Goal: Task Accomplishment & Management: Use online tool/utility

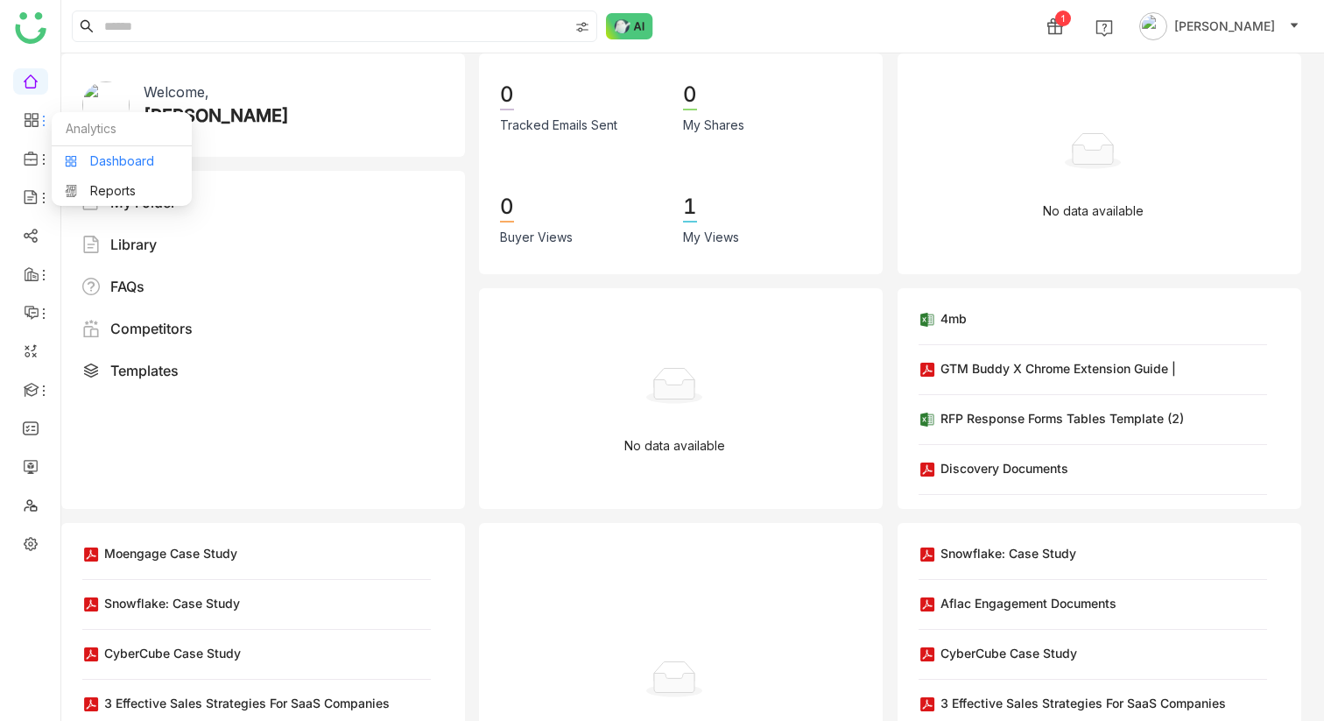
click at [124, 161] on link "Dashboard" at bounding box center [122, 161] width 114 height 12
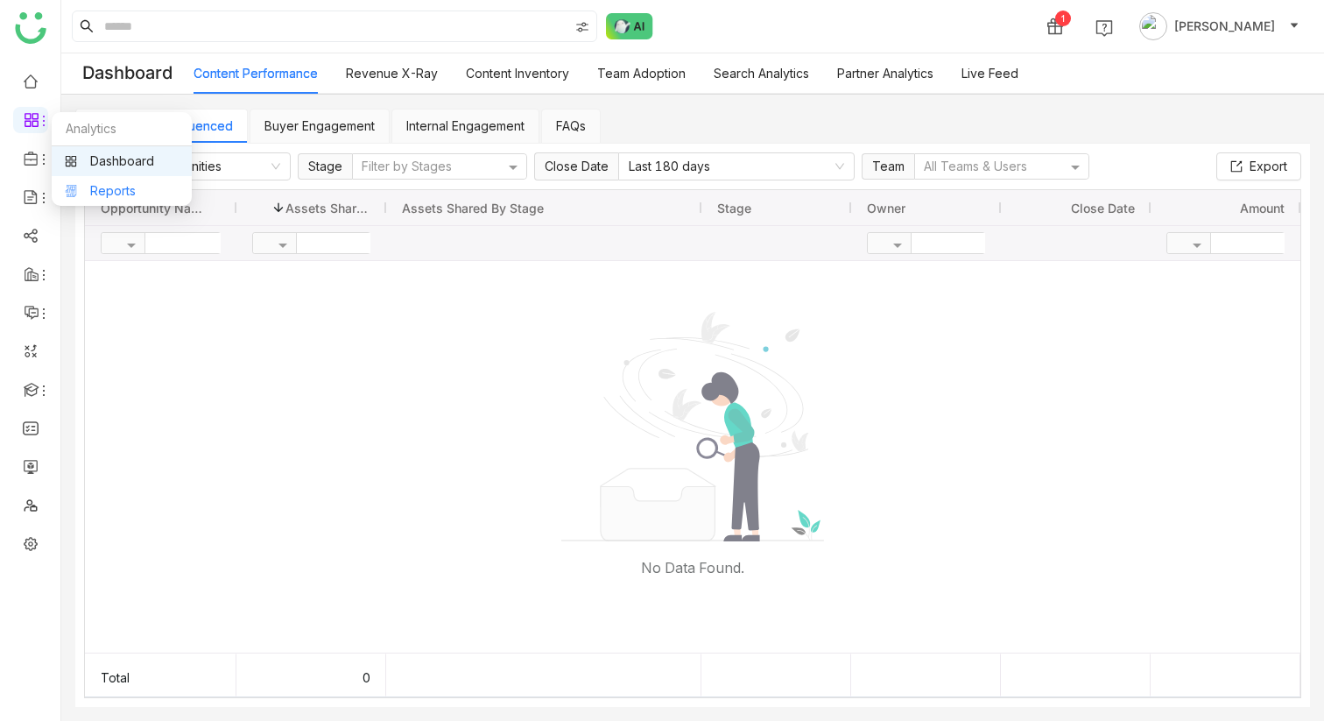
click at [95, 189] on link "Reports" at bounding box center [122, 191] width 114 height 12
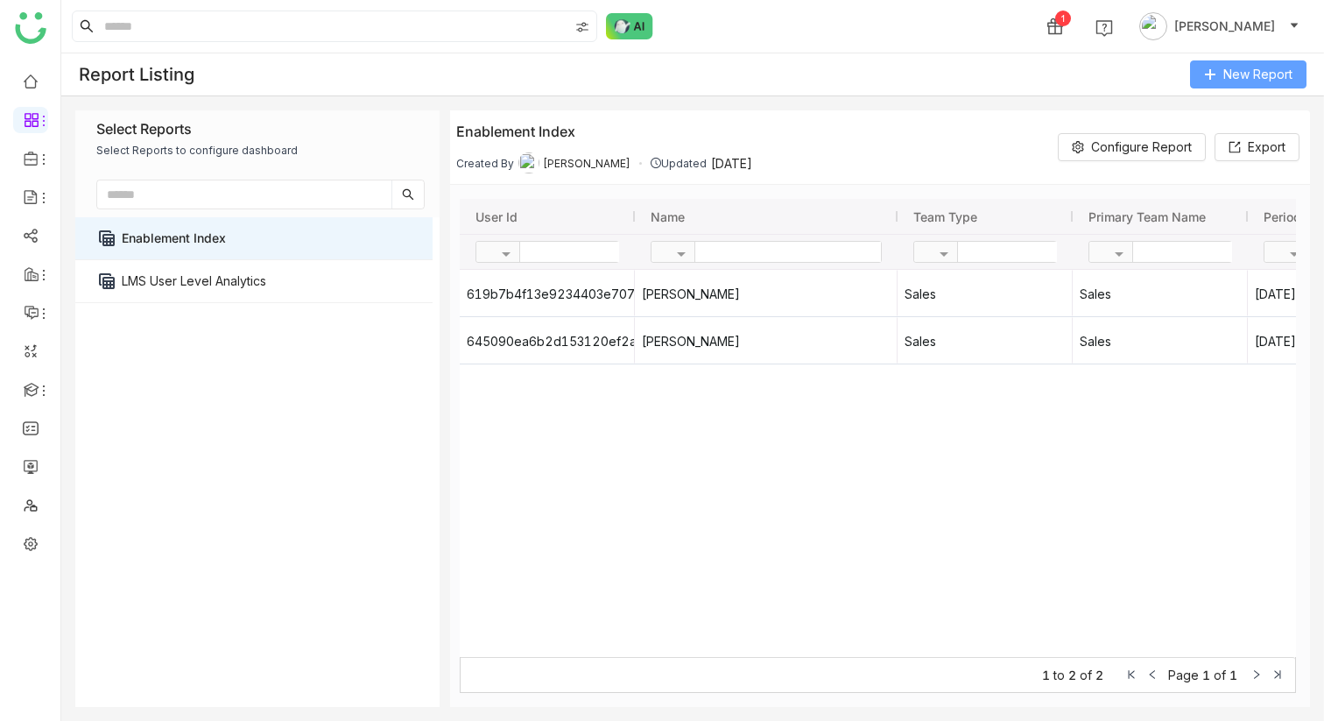
click at [1242, 65] on span "New Report" at bounding box center [1258, 74] width 69 height 19
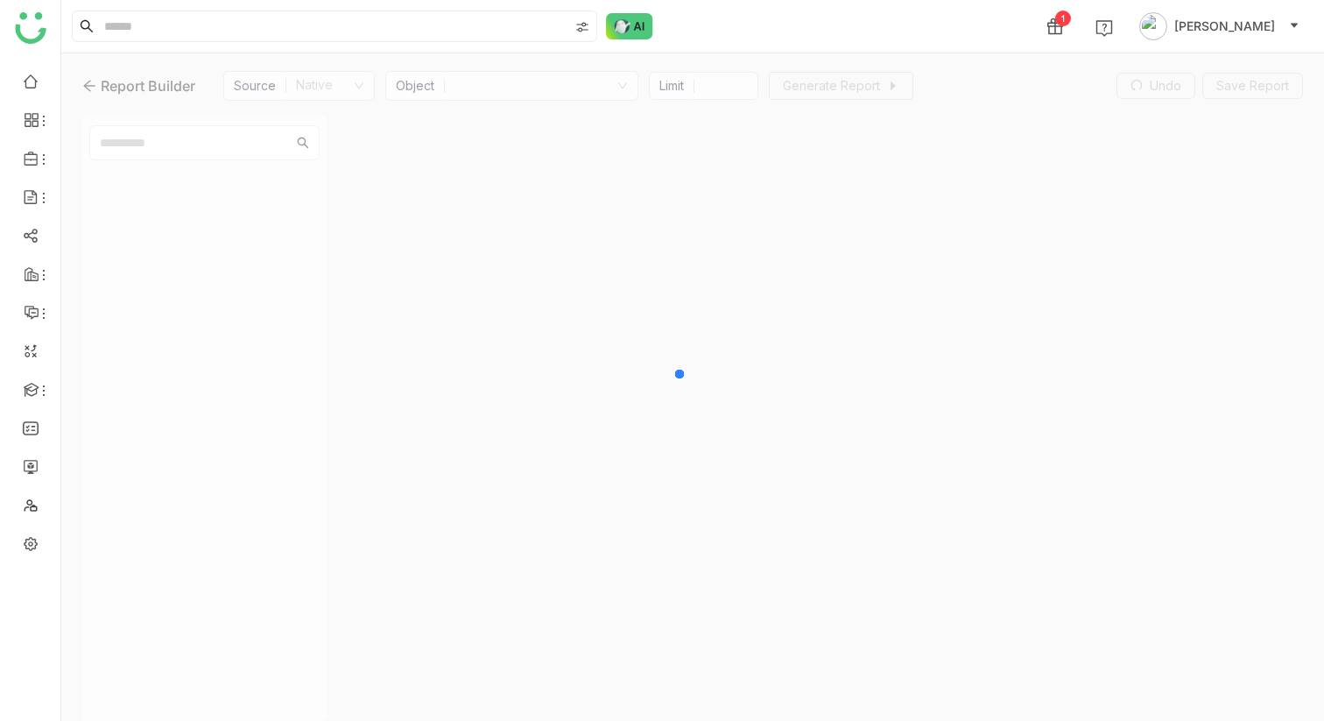
type input "***"
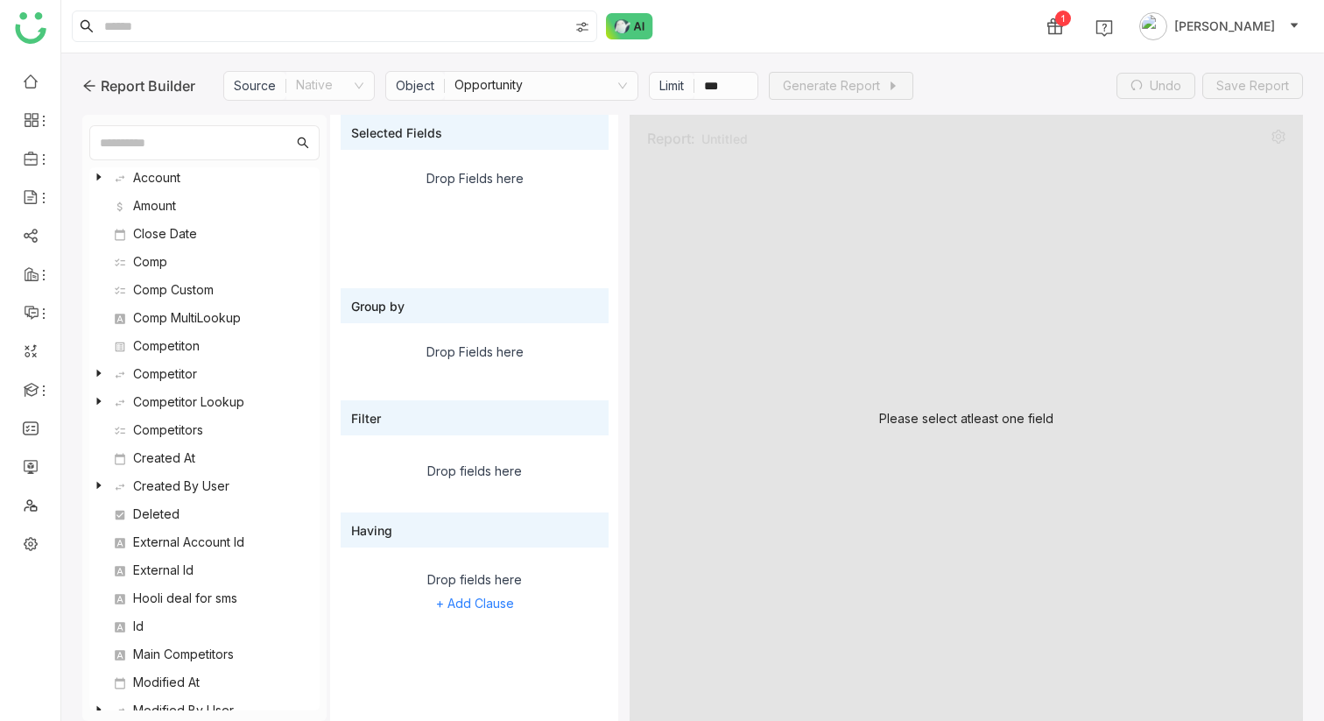
click at [589, 88] on nz-select-item "Opportunity" at bounding box center [541, 86] width 173 height 28
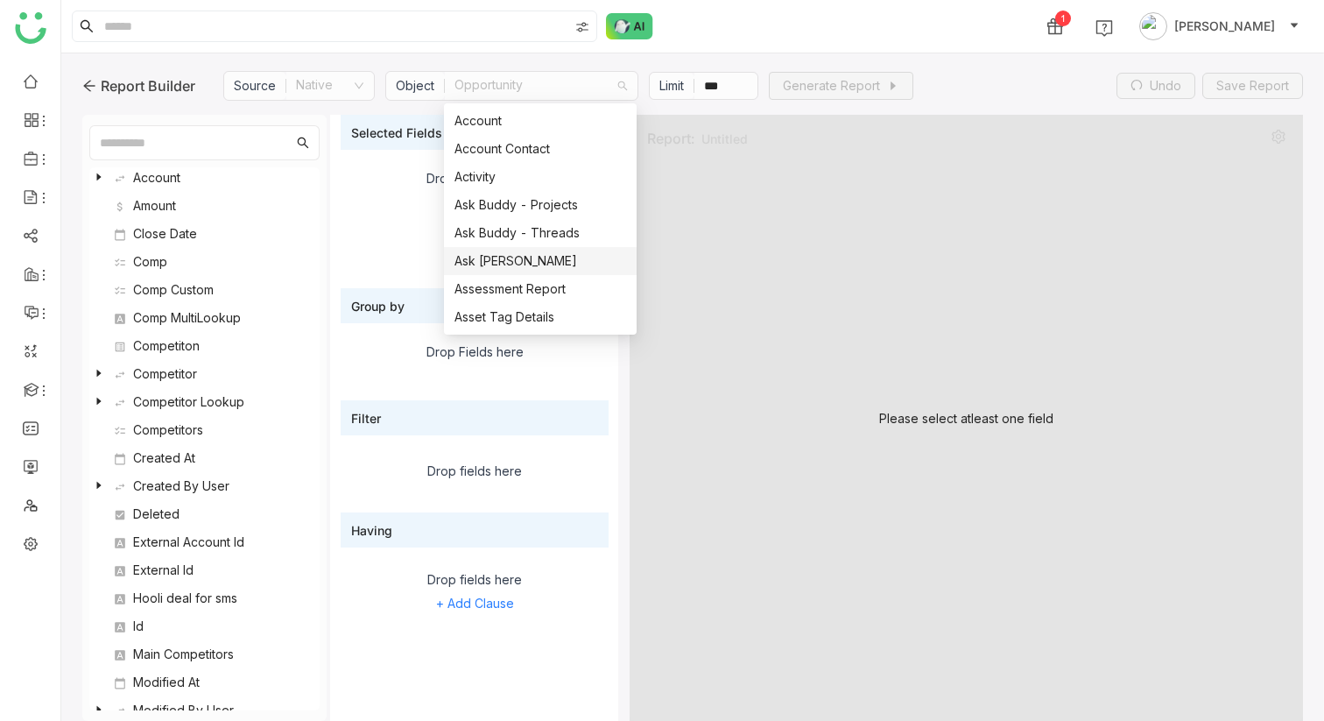
click at [527, 261] on div "Ask Buddy Usage" at bounding box center [541, 260] width 172 height 19
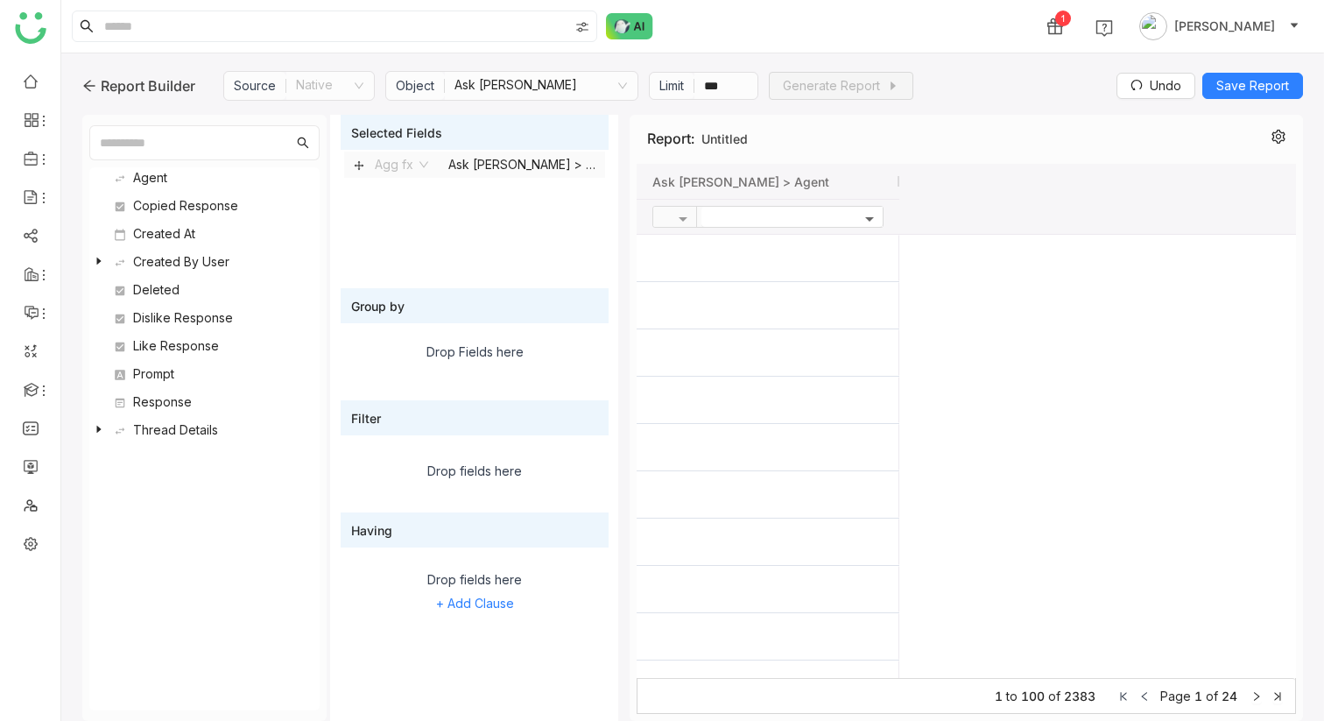
click at [869, 212] on span at bounding box center [872, 216] width 22 height 15
click at [774, 186] on span "Ask Buddy Usage > Agent" at bounding box center [741, 181] width 177 height 15
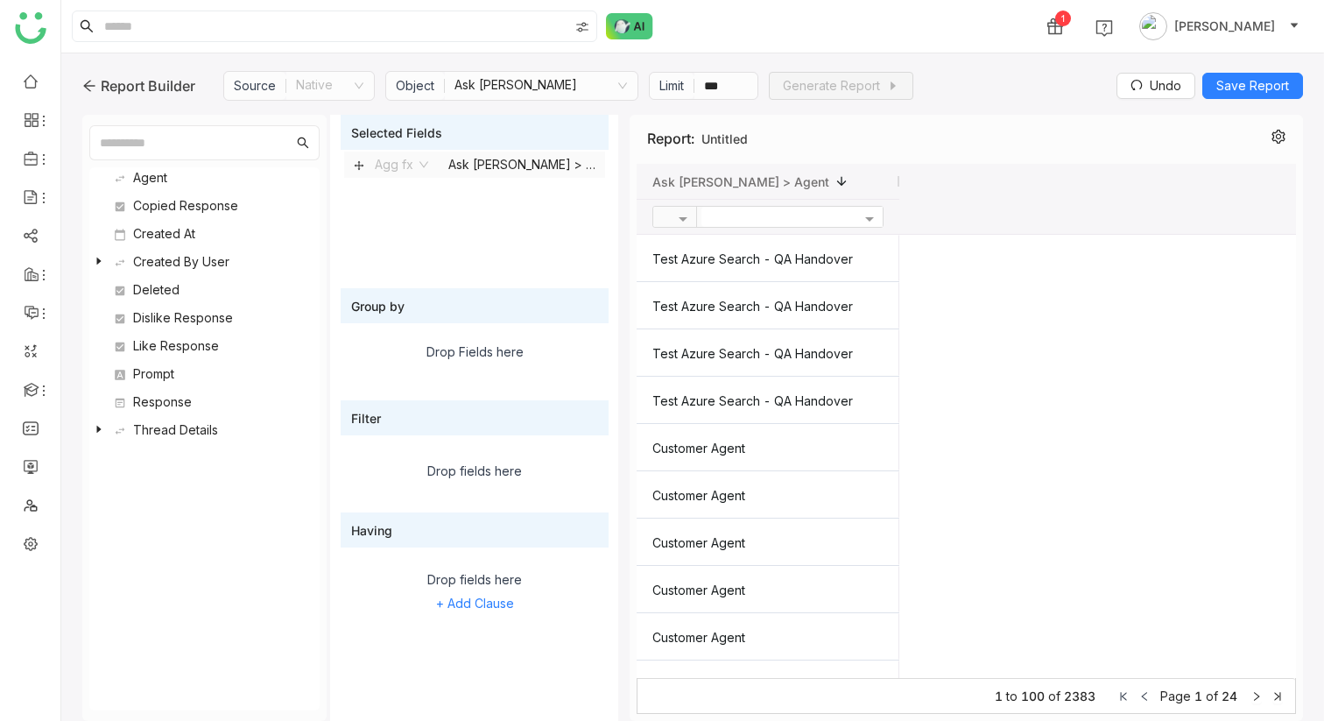
click at [99, 425] on icon at bounding box center [99, 429] width 11 height 11
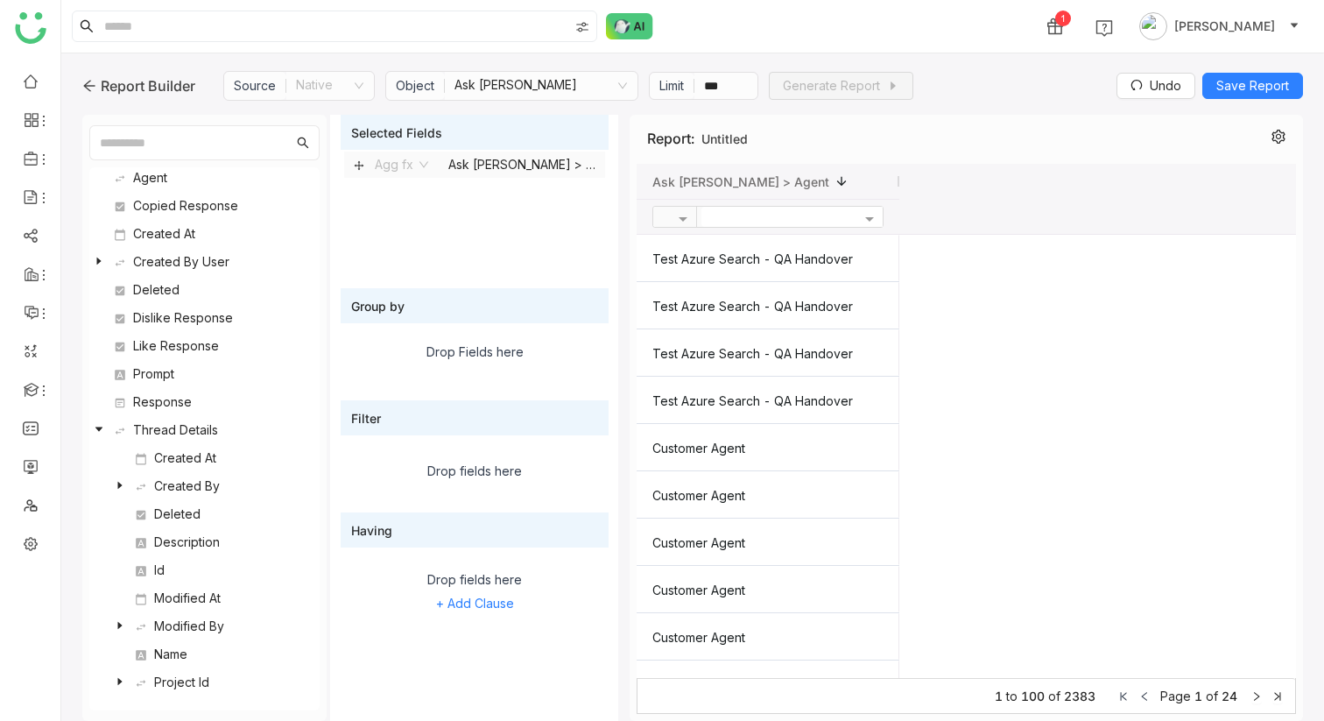
click at [119, 673] on nz-tree-node-switcher at bounding box center [120, 682] width 11 height 21
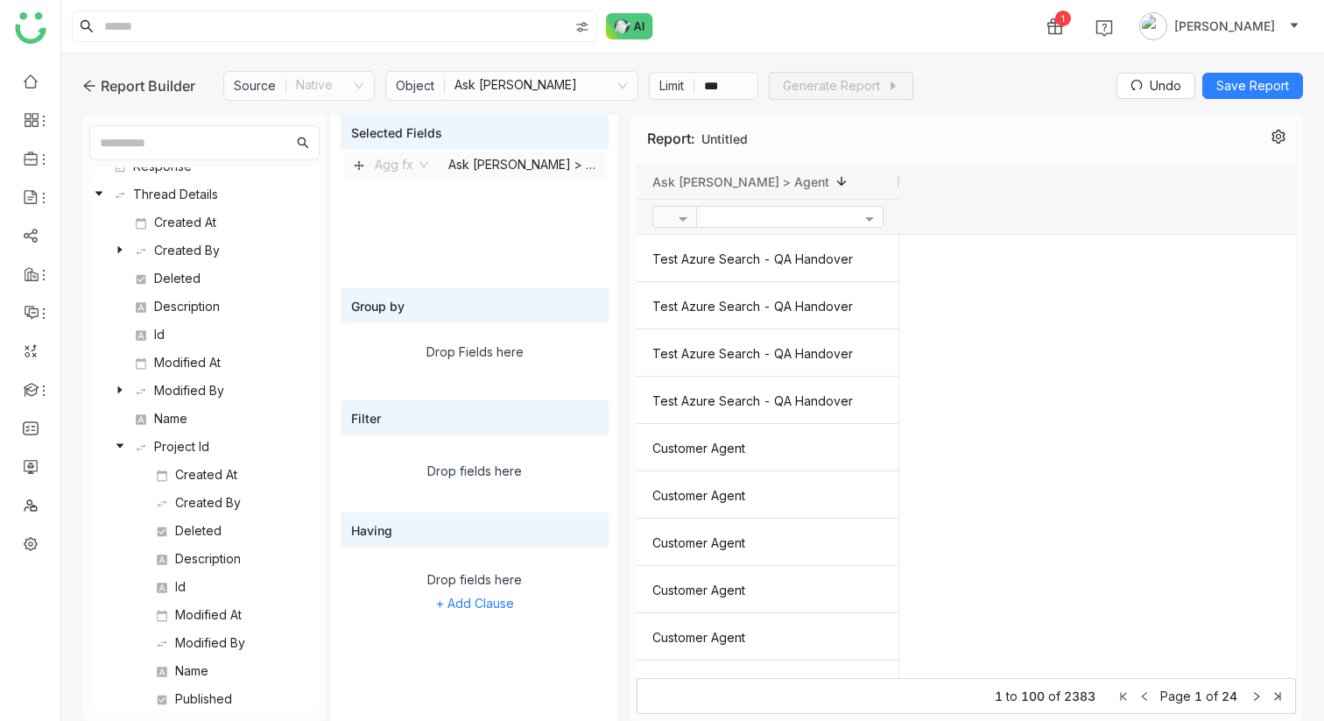
scroll to position [251, 0]
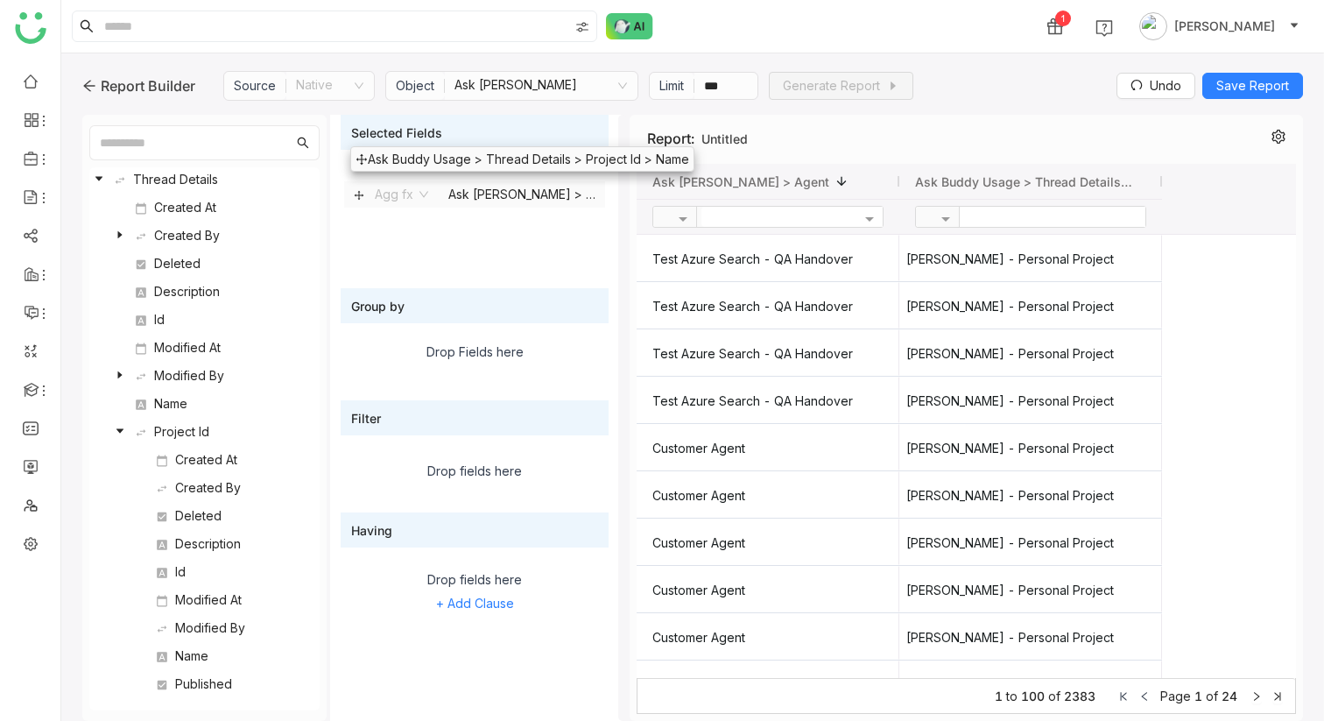
drag, startPoint x: 360, startPoint y: 196, endPoint x: 350, endPoint y: 145, distance: 51.7
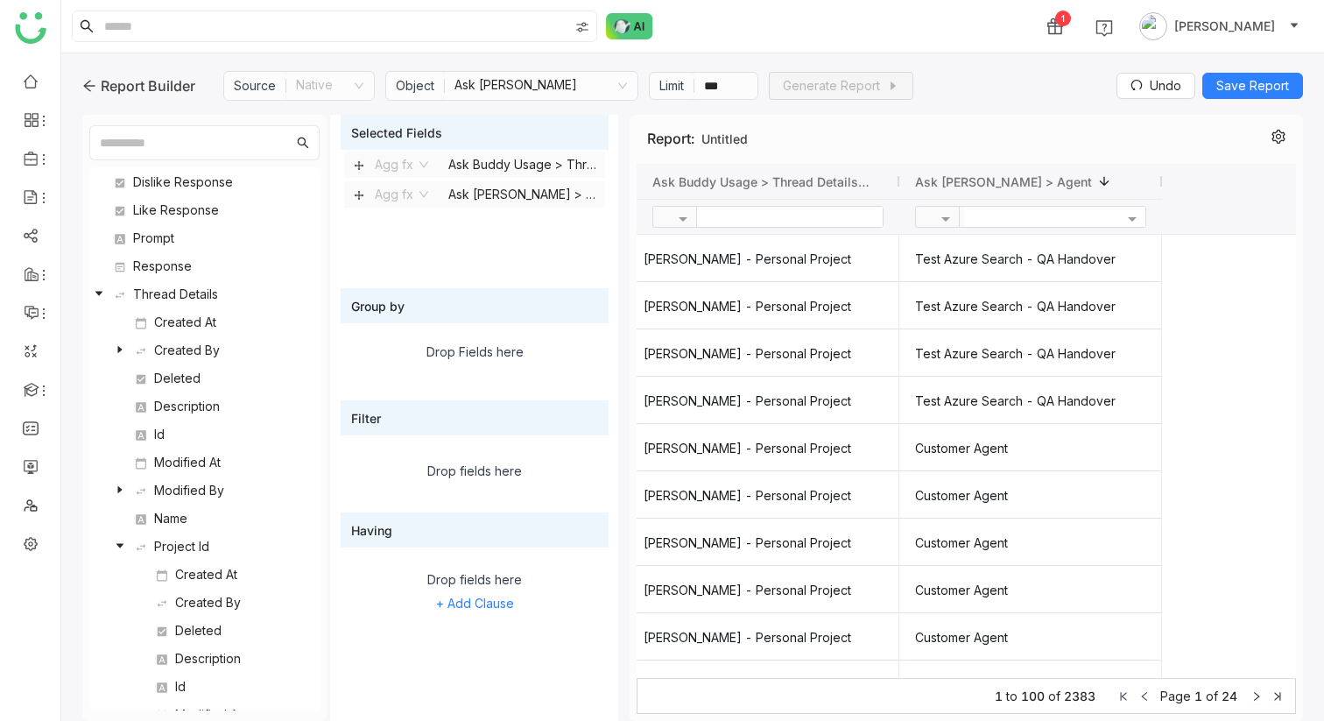
scroll to position [134, 0]
click at [122, 544] on icon at bounding box center [120, 547] width 11 height 11
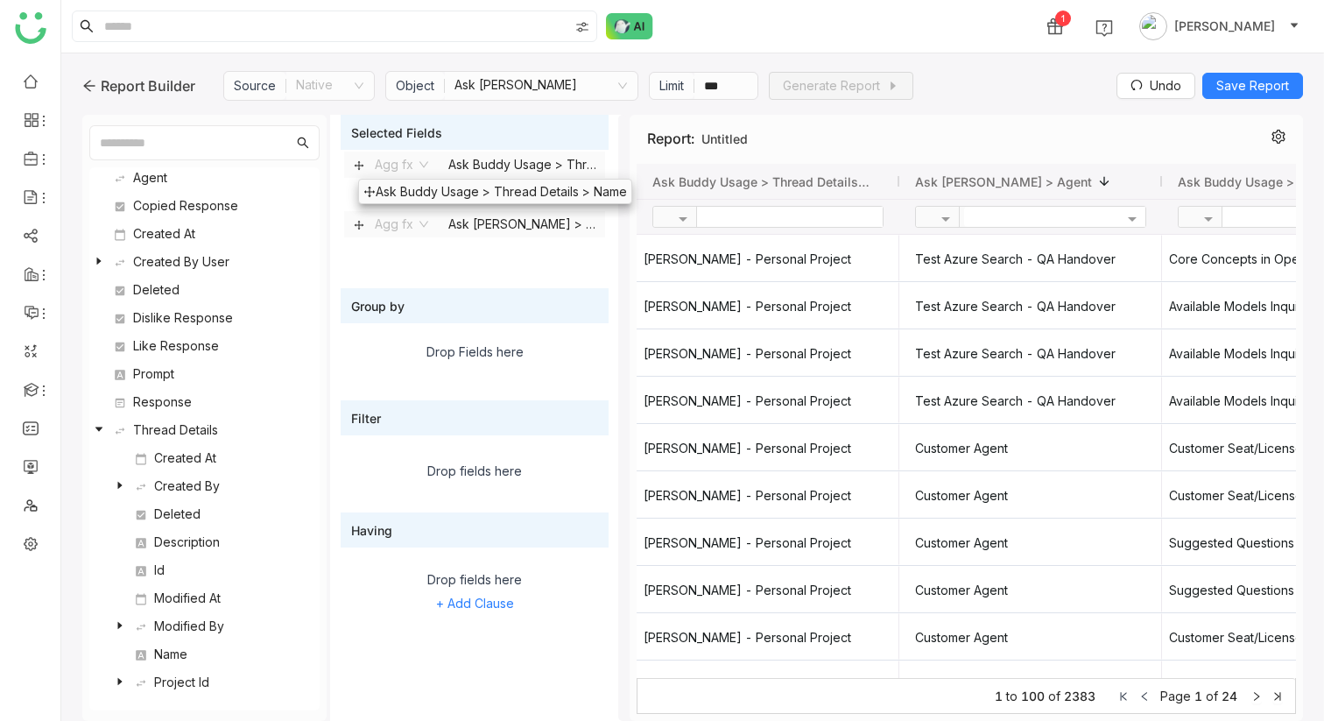
drag, startPoint x: 358, startPoint y: 229, endPoint x: 358, endPoint y: 179, distance: 49.9
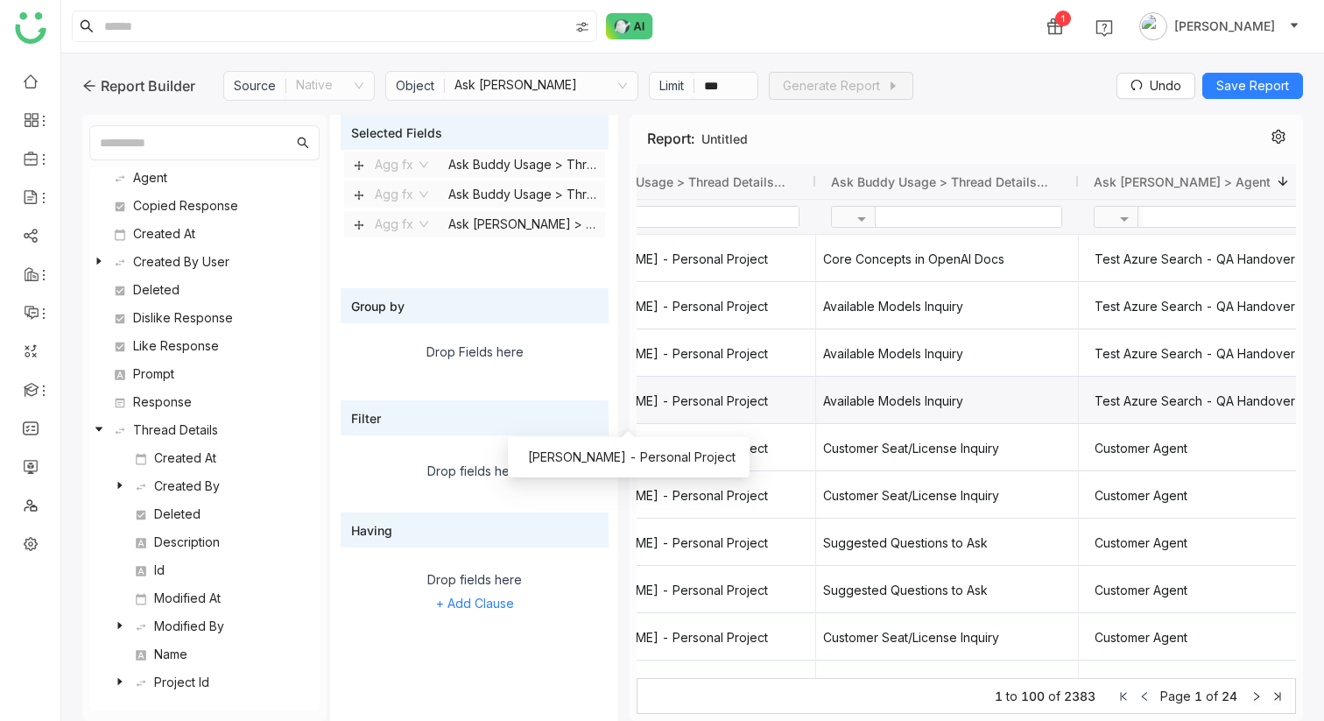
scroll to position [0, 83]
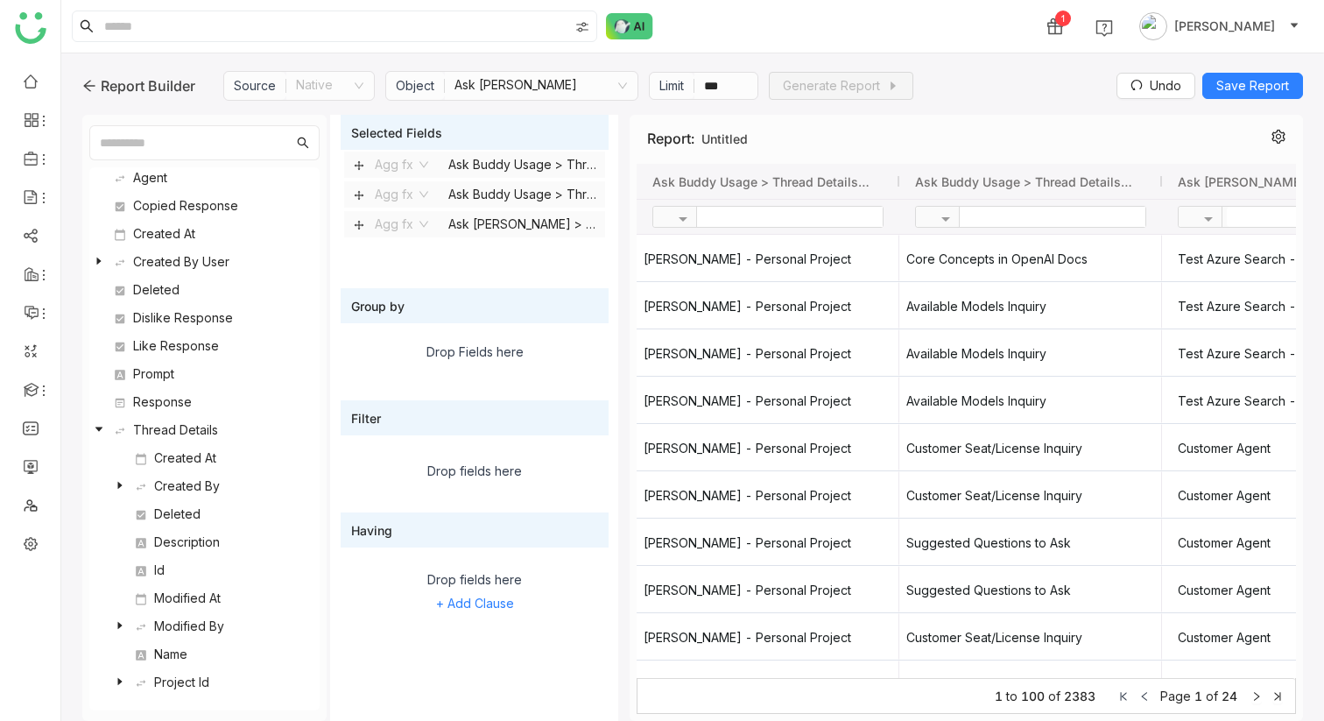
click at [95, 255] on nz-tree-node-switcher at bounding box center [99, 261] width 11 height 21
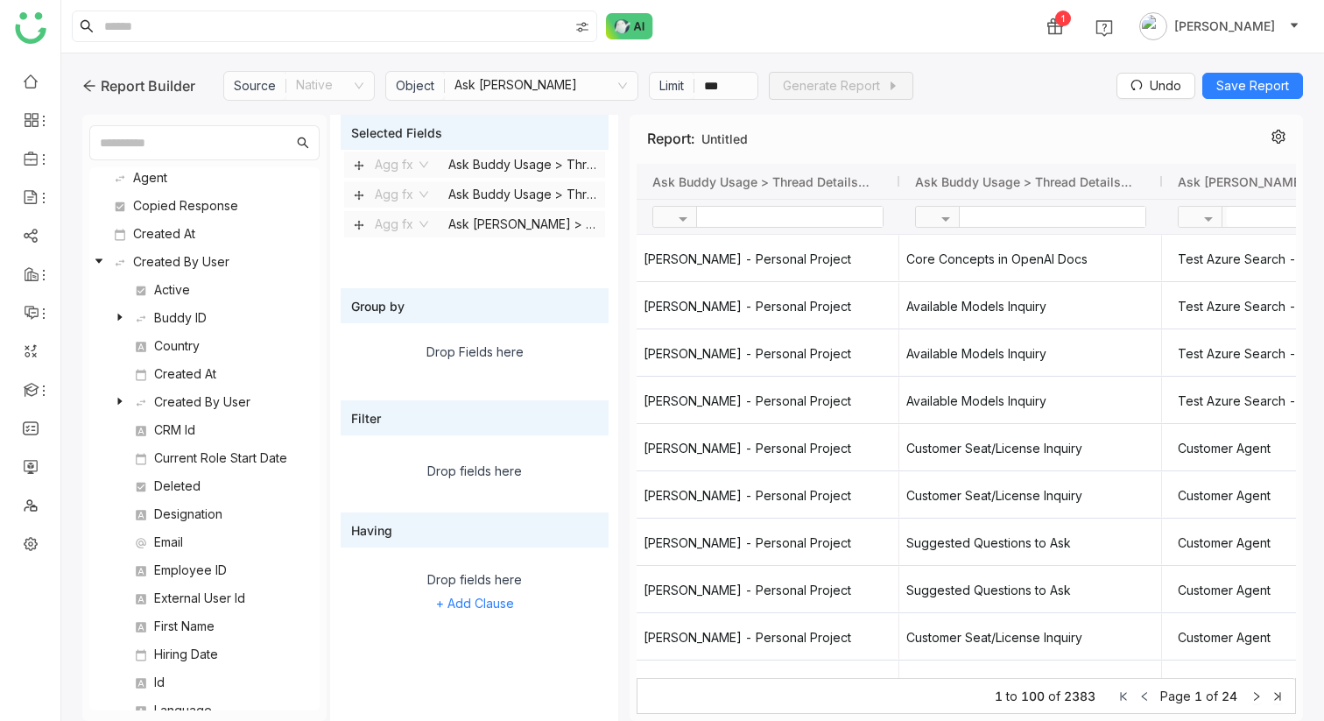
click at [95, 255] on nz-tree-node-switcher at bounding box center [99, 261] width 11 height 21
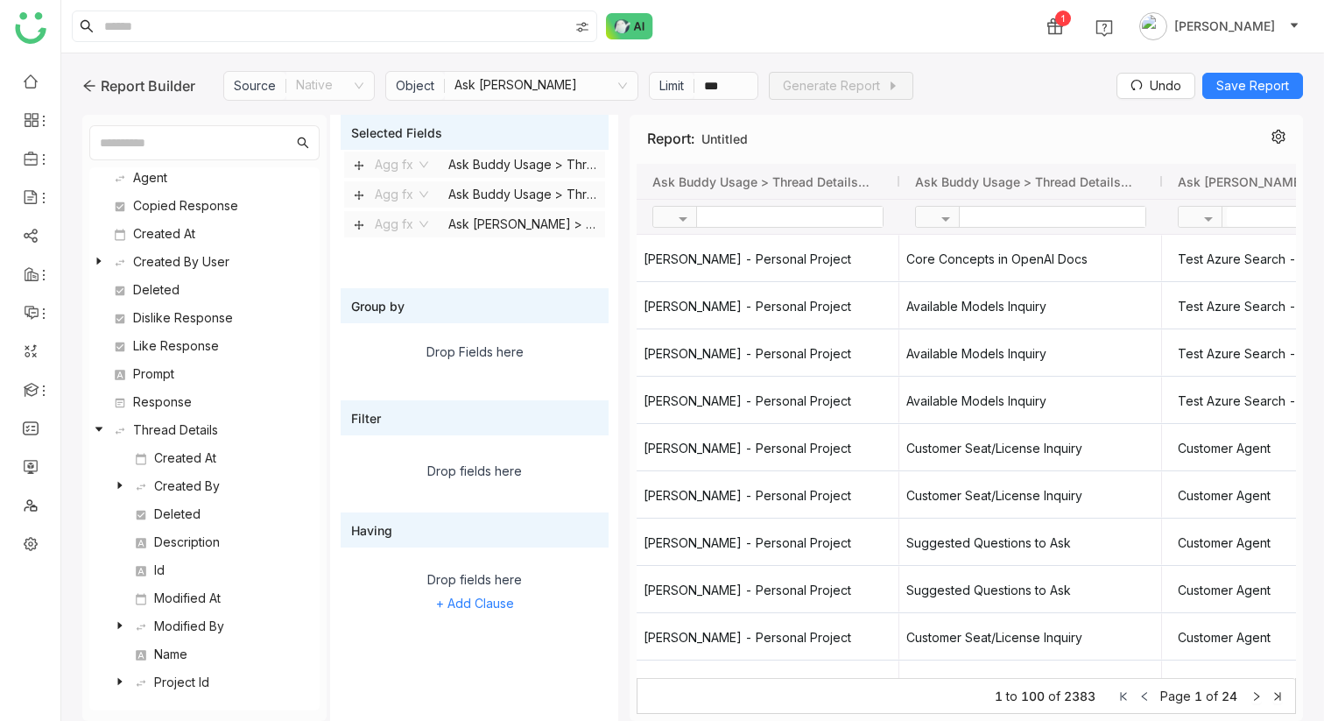
click at [106, 427] on nz-tree-node-title "Thread Details" at bounding box center [207, 430] width 207 height 21
click at [104, 423] on nz-tree-node-title "Thread Details" at bounding box center [207, 430] width 207 height 21
click at [100, 426] on icon at bounding box center [99, 429] width 11 height 11
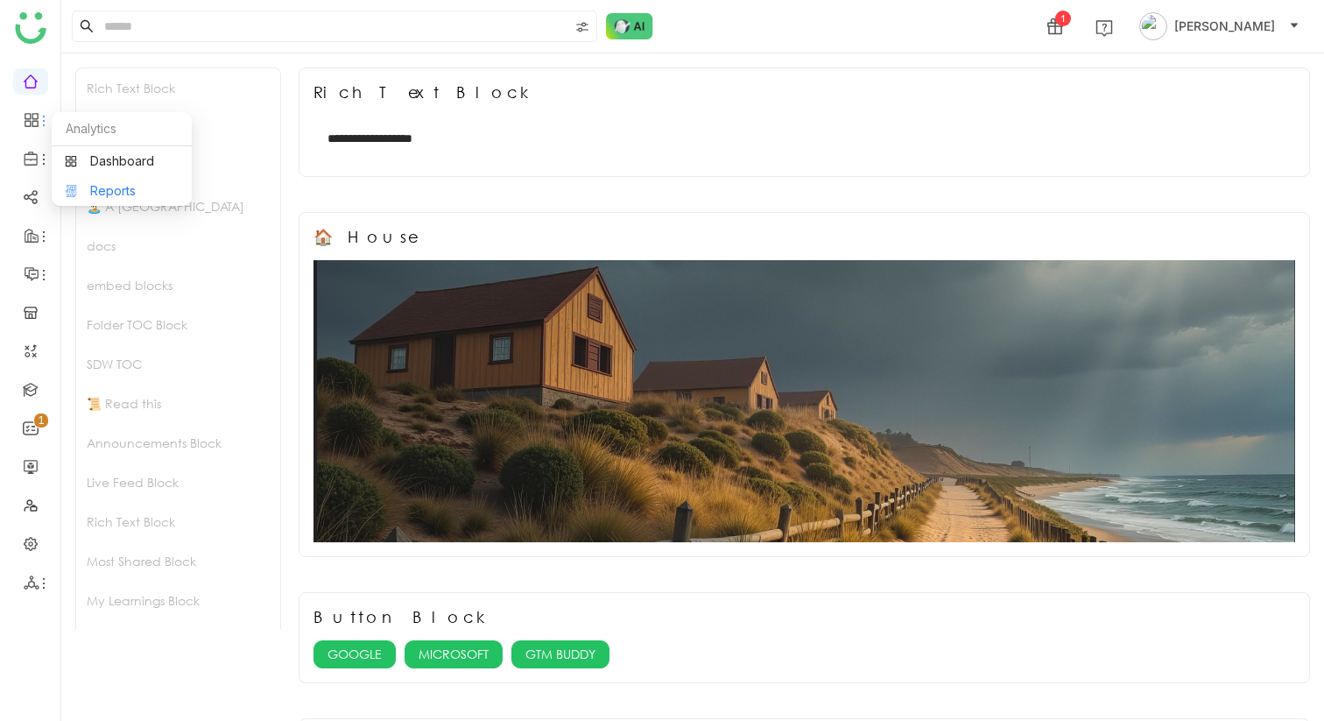
click at [101, 191] on link "Reports" at bounding box center [122, 191] width 114 height 12
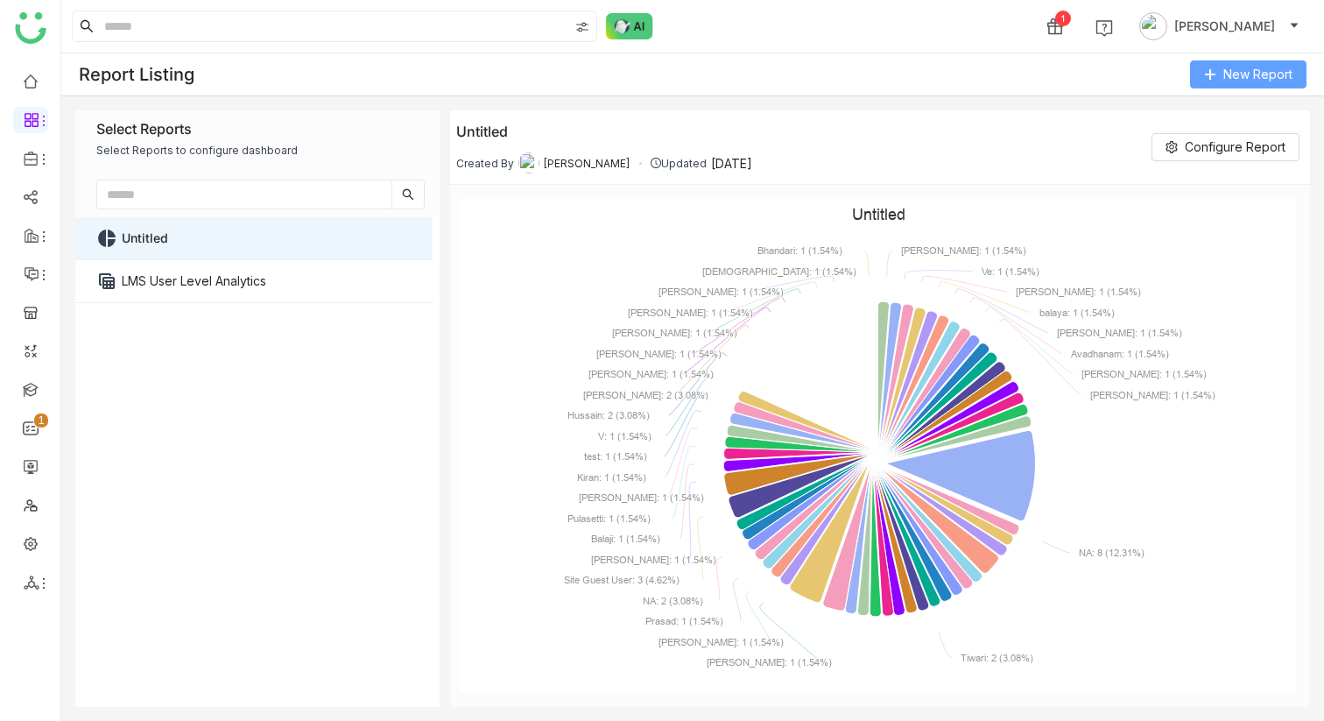
click at [1224, 84] on button "New Report" at bounding box center [1248, 74] width 116 height 28
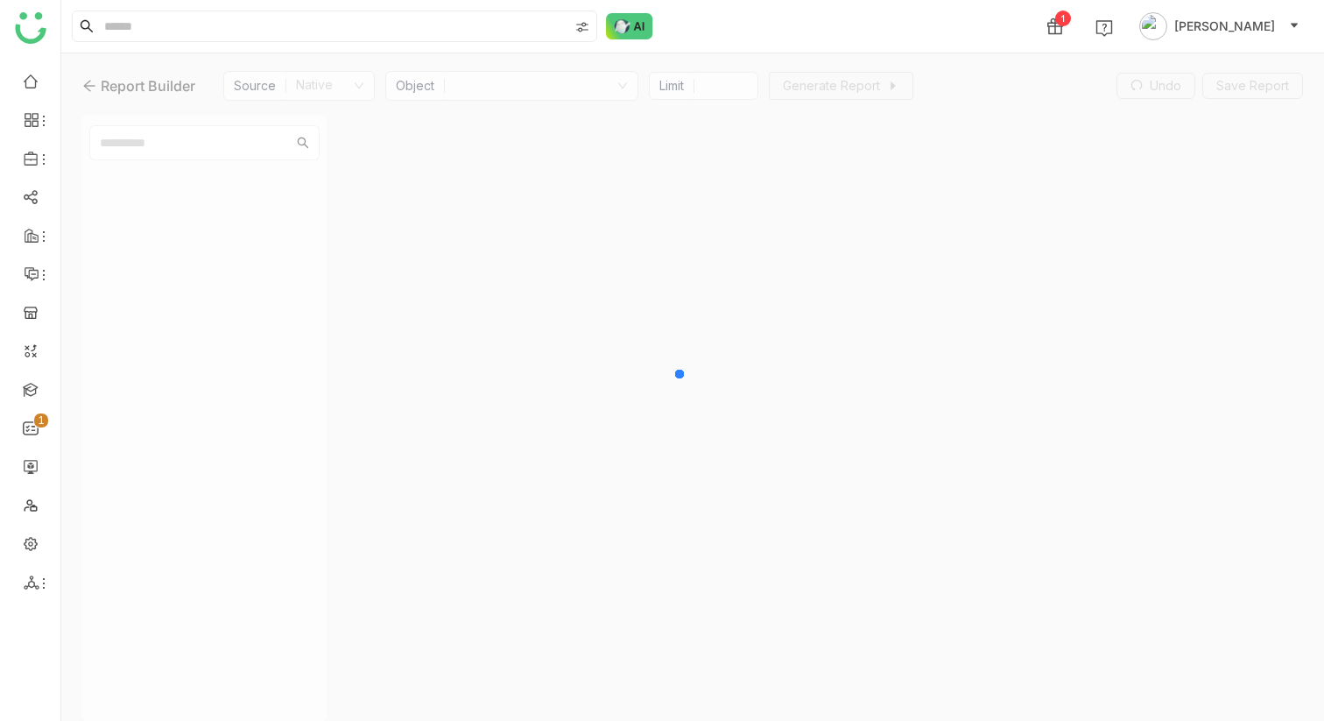
type input "***"
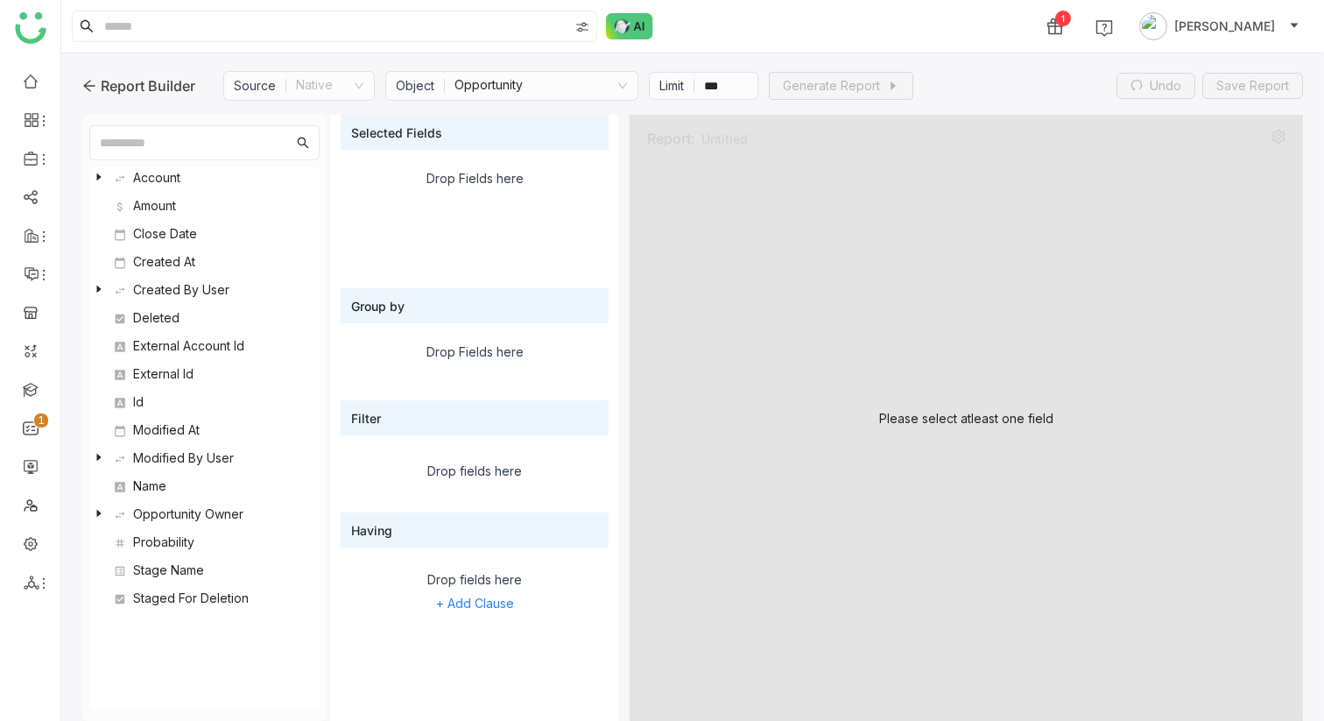
click at [572, 93] on nz-select-item "Opportunity" at bounding box center [541, 86] width 173 height 28
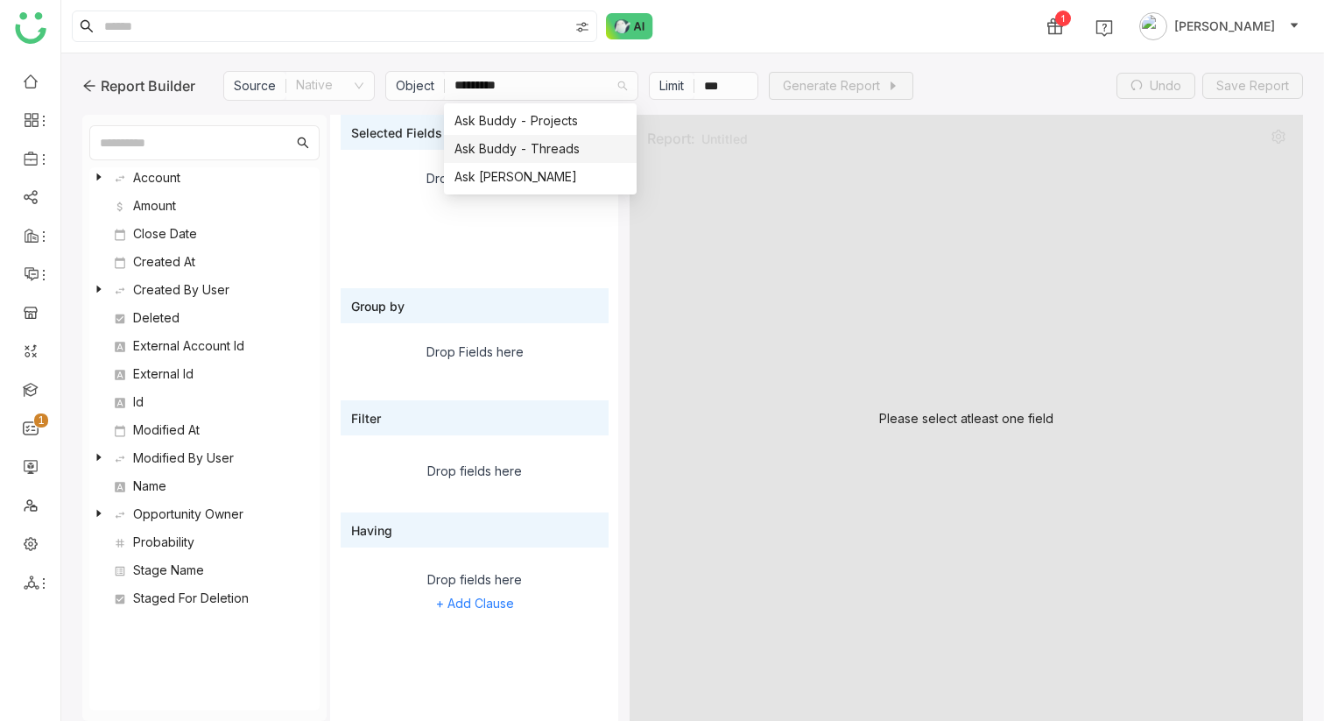
type input "*********"
click at [567, 174] on div "Ask Buddy Usage" at bounding box center [541, 176] width 172 height 19
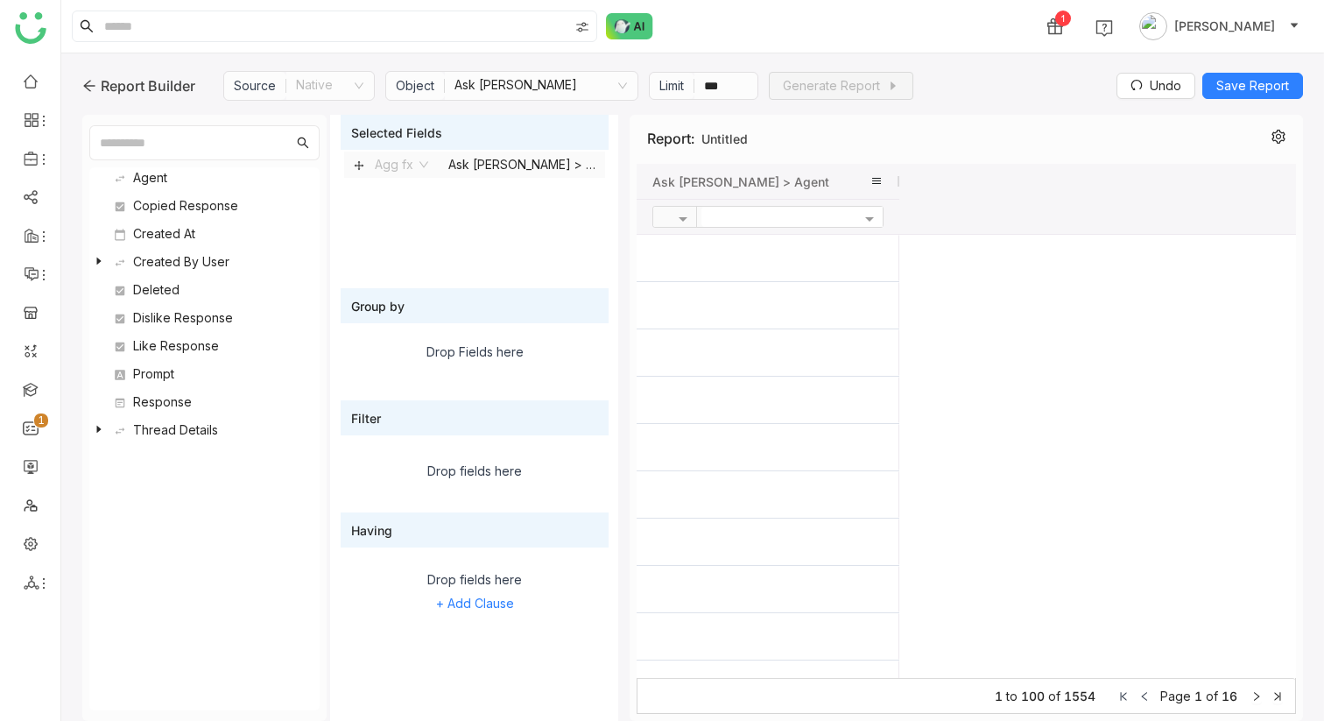
click at [716, 182] on span "Ask Buddy Usage > Agent" at bounding box center [741, 181] width 177 height 15
click at [93, 434] on nz-tree-node "Thread Details" at bounding box center [200, 434] width 222 height 28
click at [96, 430] on icon at bounding box center [99, 429] width 11 height 11
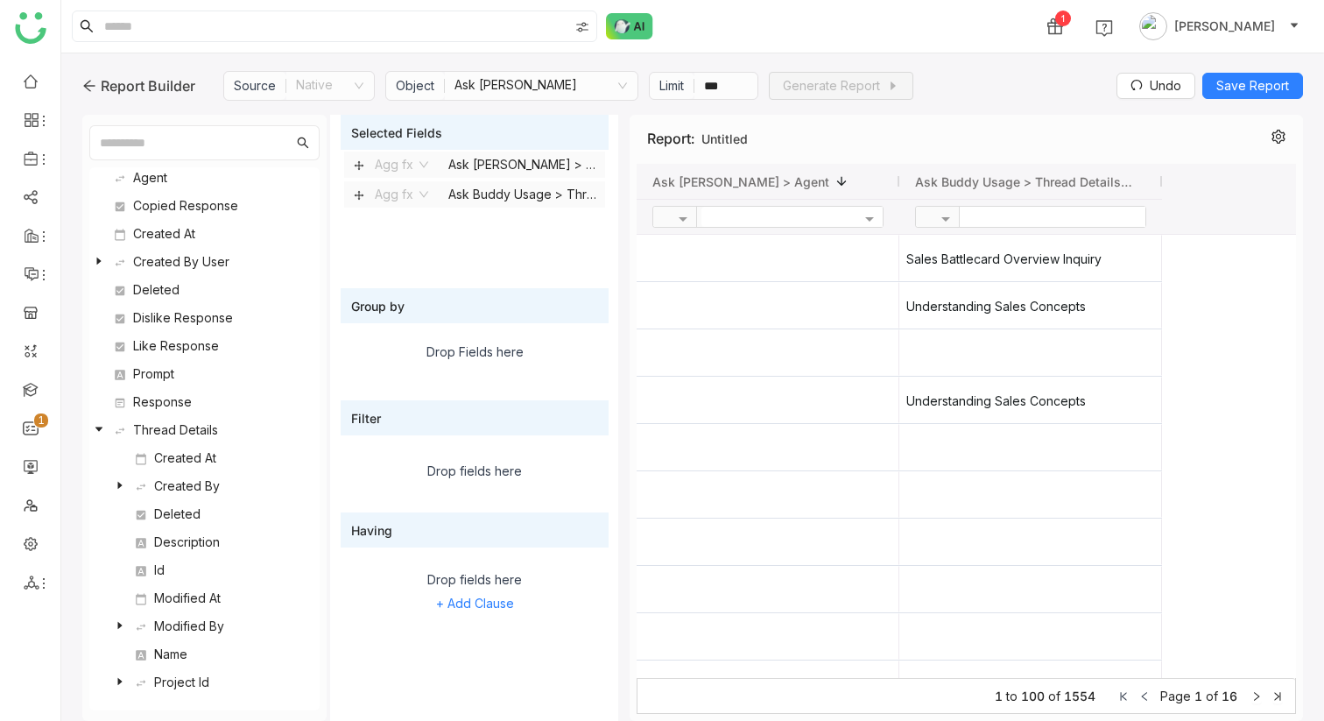
click at [130, 672] on div "Project Id" at bounding box center [218, 682] width 179 height 21
click at [118, 679] on icon at bounding box center [120, 681] width 4 height 7
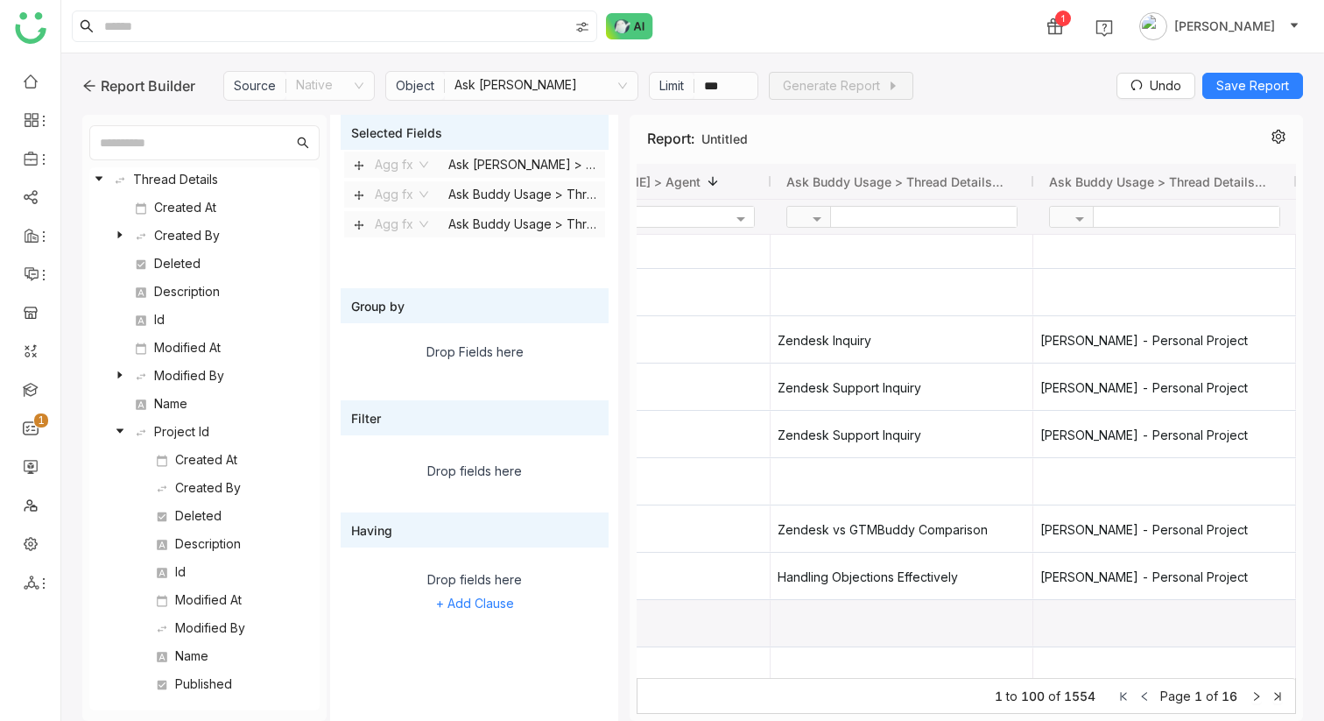
scroll to position [1032, 0]
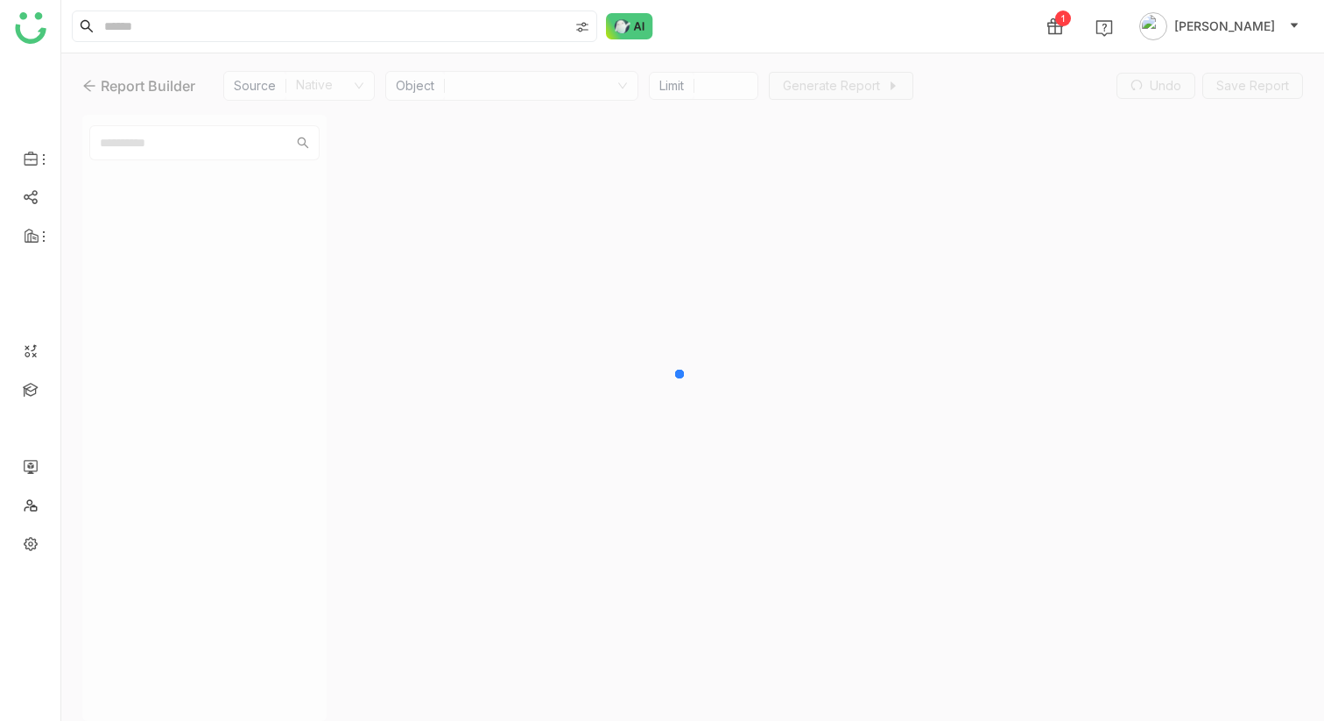
type input "***"
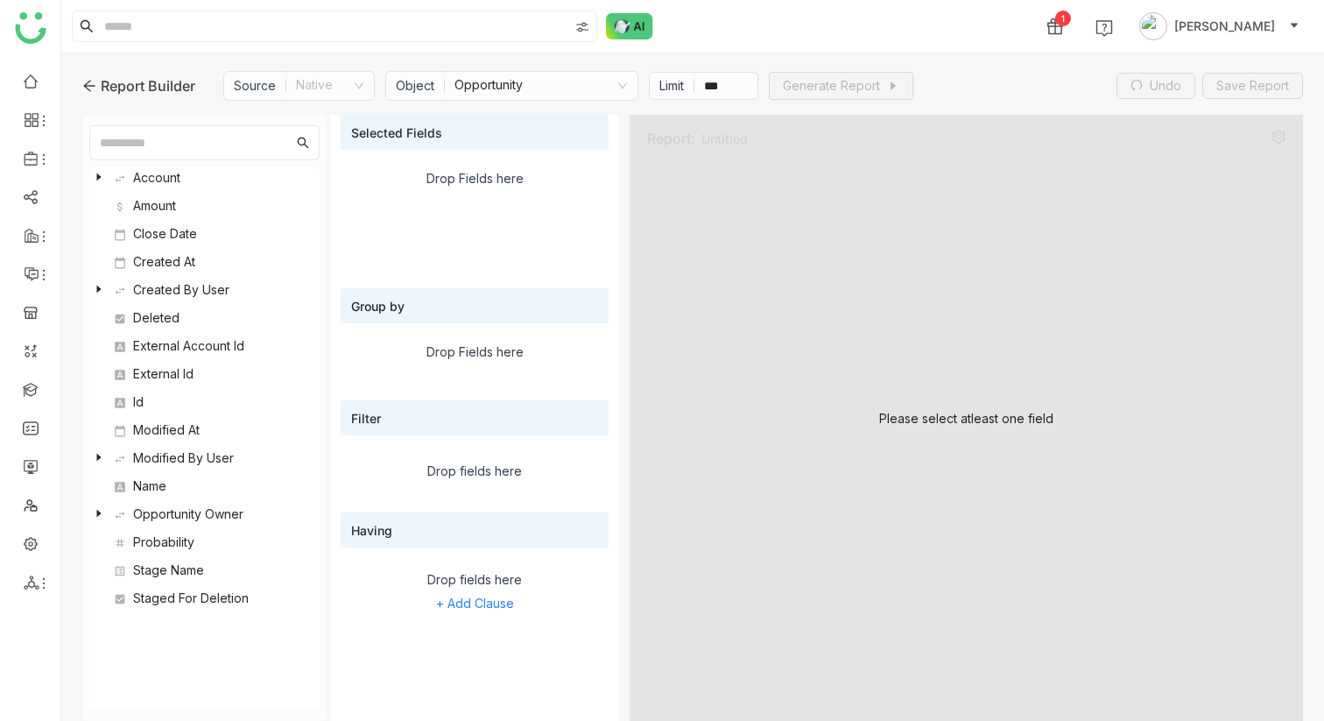
click at [480, 92] on nz-select-item "Opportunity" at bounding box center [541, 86] width 173 height 28
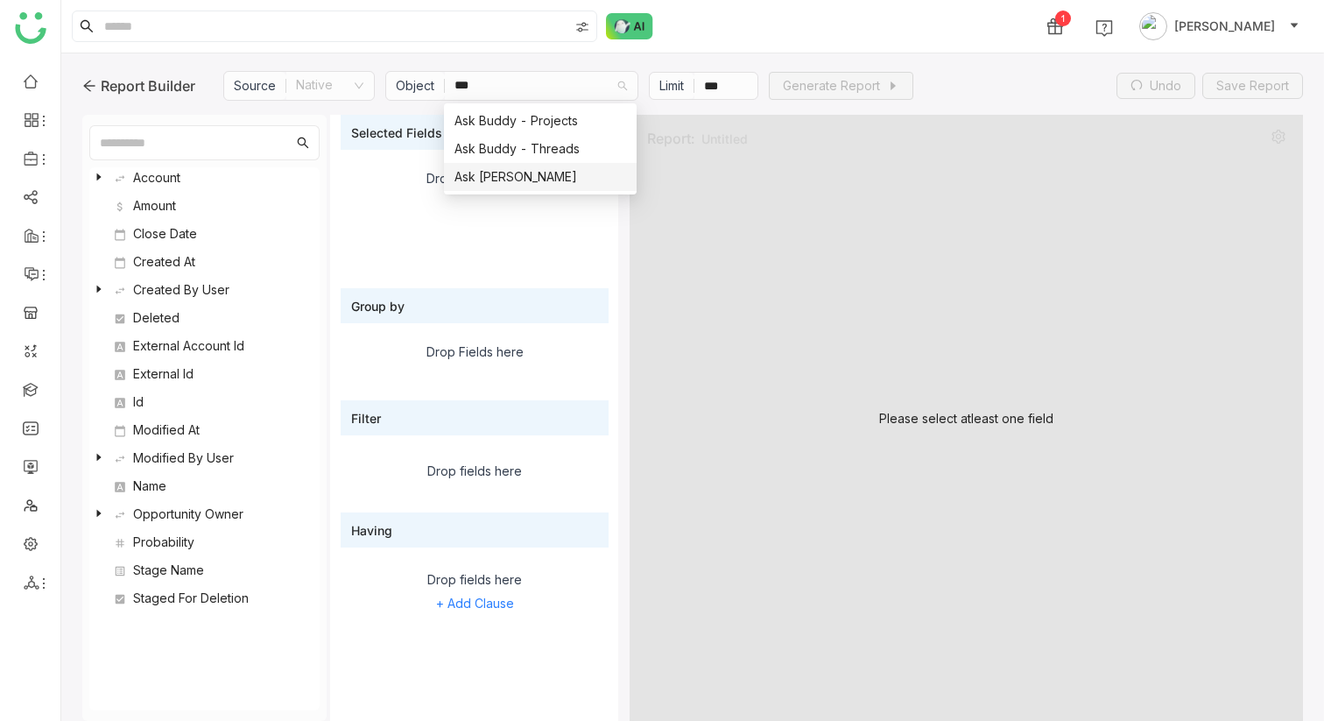
type input "***"
click at [526, 173] on div "Ask Buddy Usage" at bounding box center [541, 176] width 172 height 19
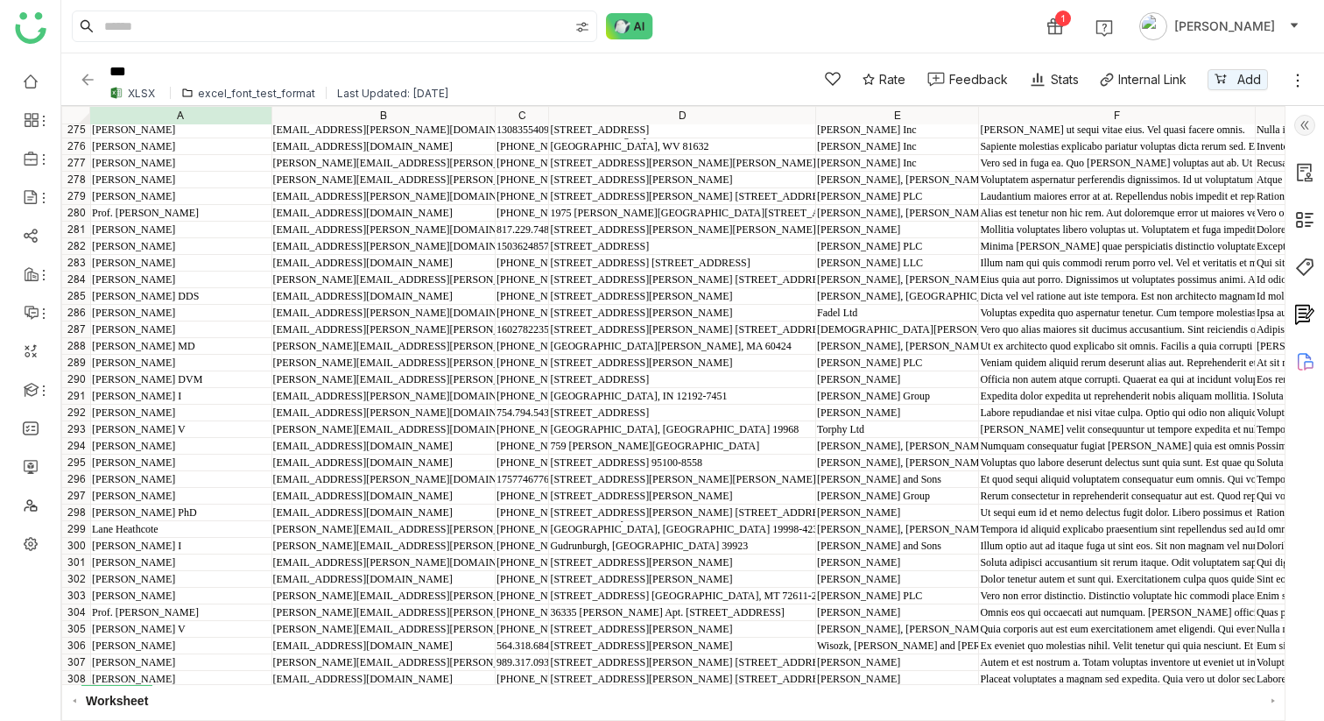
scroll to position [4612, 0]
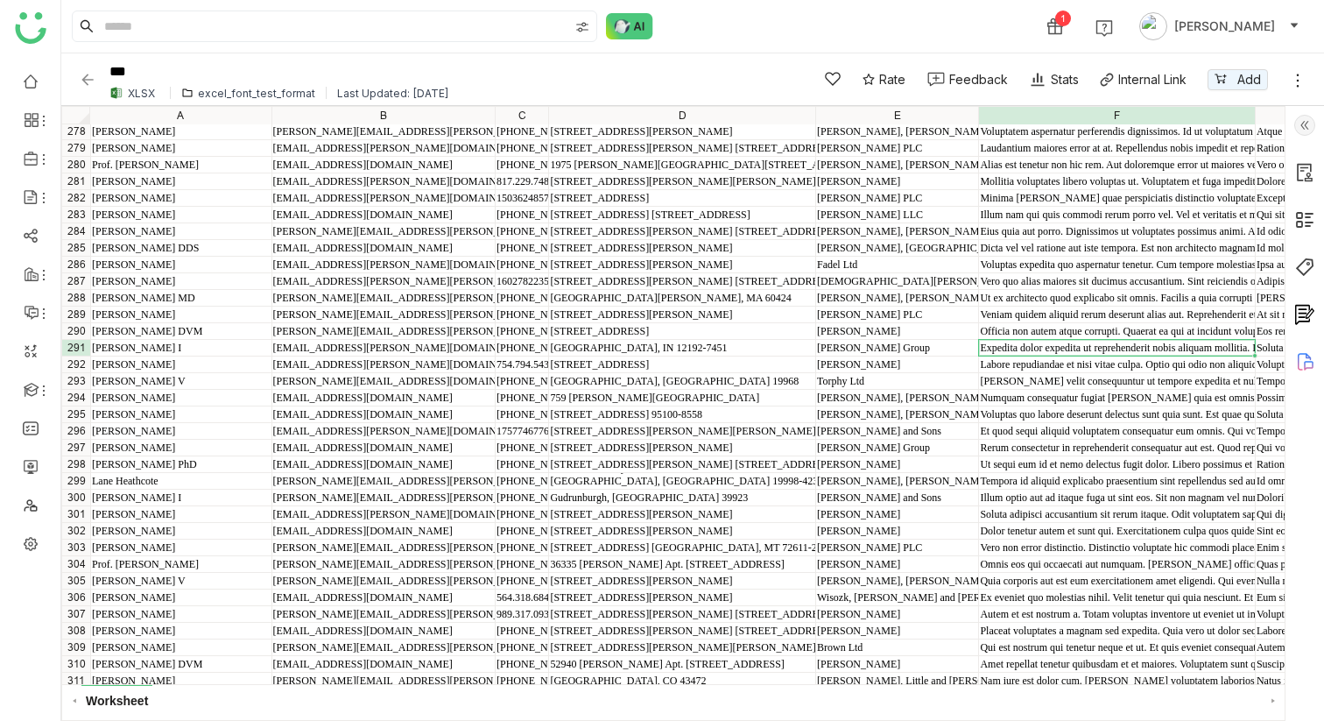
click at [1022, 352] on div "Expedita dolor expedita ut reprehenderit nobis aliquam mollitia. Iste quia susc…" at bounding box center [1116, 348] width 273 height 13
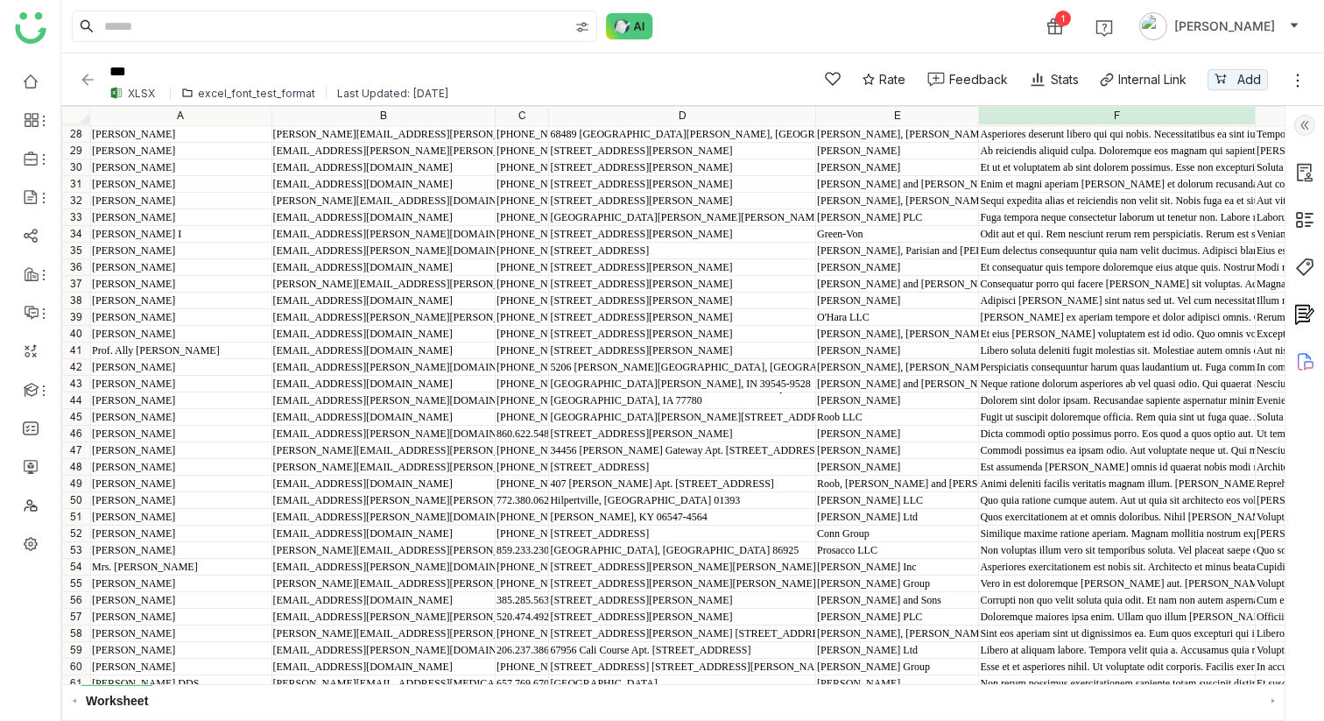
scroll to position [0, 0]
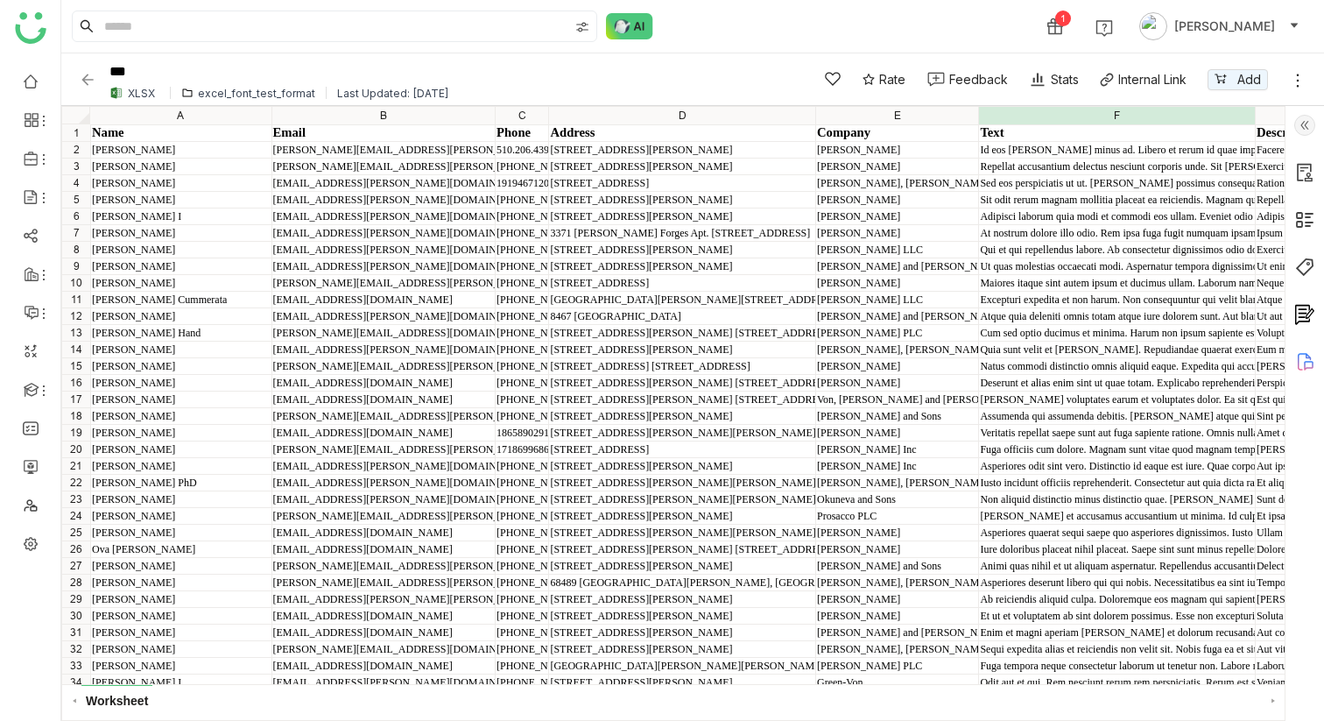
click at [1039, 368] on div "Natus commodi distinctio omnis aliquid eaque. Expedita qui accusamus saepe arch…" at bounding box center [1116, 366] width 273 height 13
click at [1037, 412] on div "Assumenda qui assumenda debitis. [PERSON_NAME] atque quisquam molestiae necessi…" at bounding box center [1116, 416] width 273 height 13
click at [1041, 465] on div "Asperiores odit sint vero. Distinctio id eaque est iure. Quae corporis eum repr…" at bounding box center [1116, 466] width 273 height 13
